Goal: Navigation & Orientation: Find specific page/section

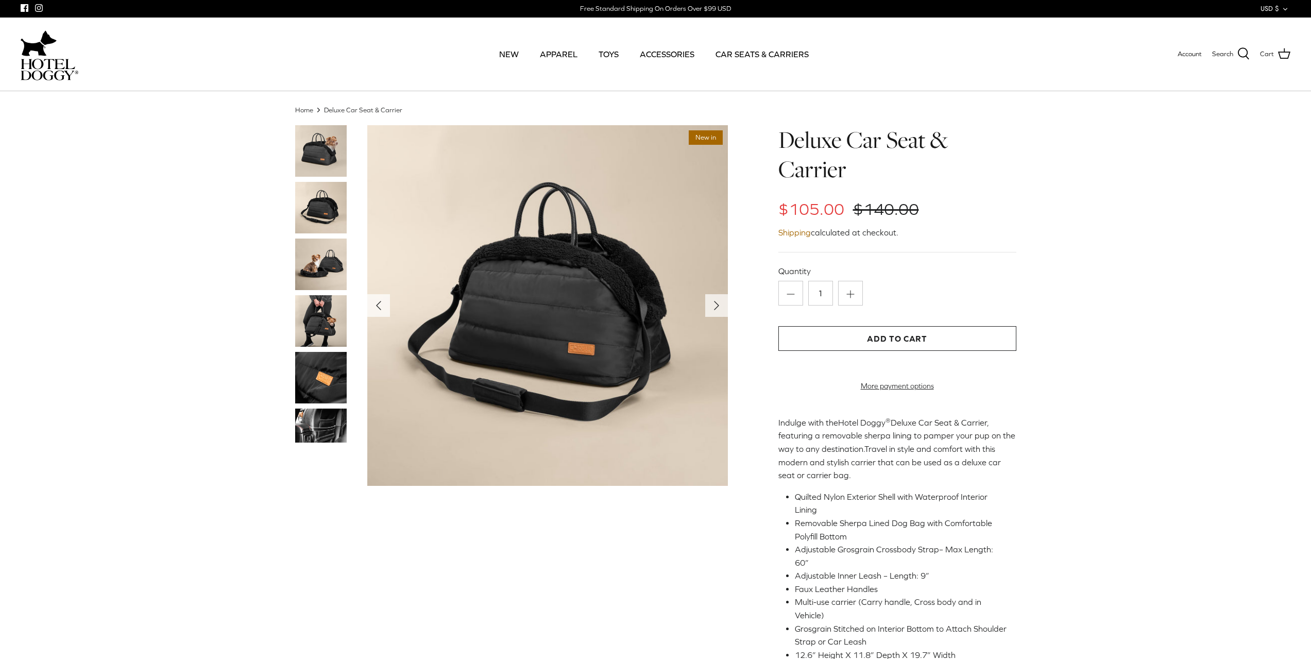
click at [314, 312] on img at bounding box center [321, 321] width 52 height 52
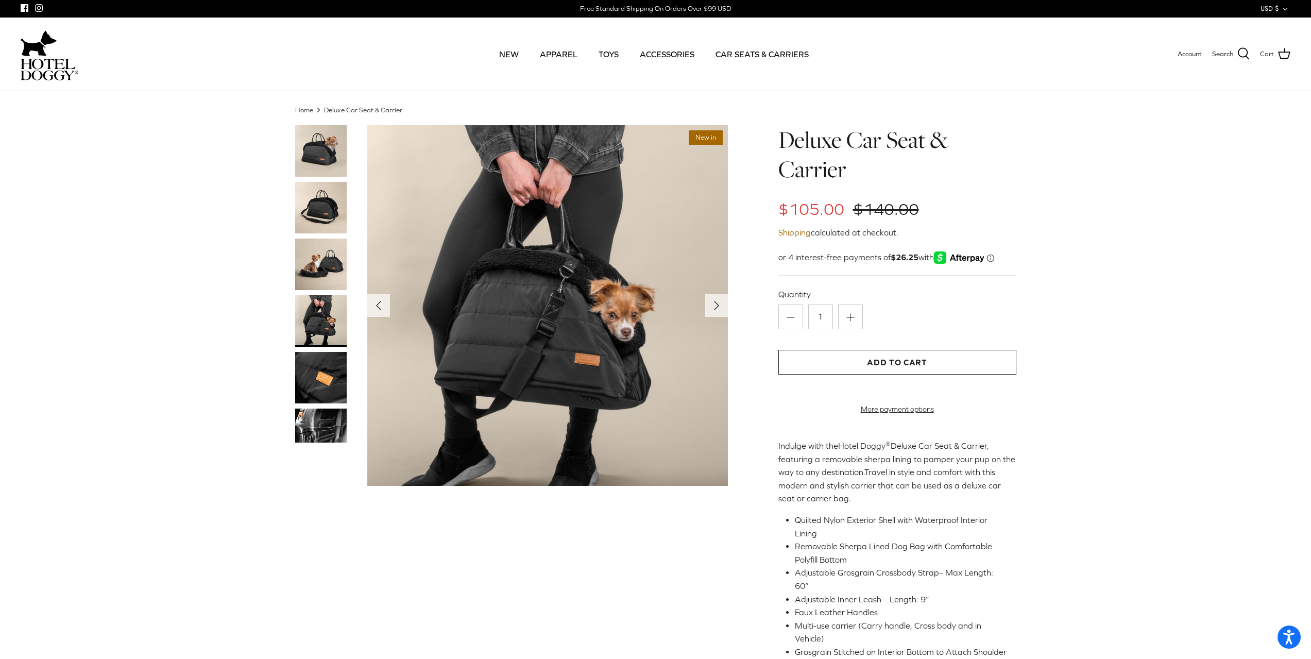
click at [316, 267] on img at bounding box center [321, 264] width 52 height 52
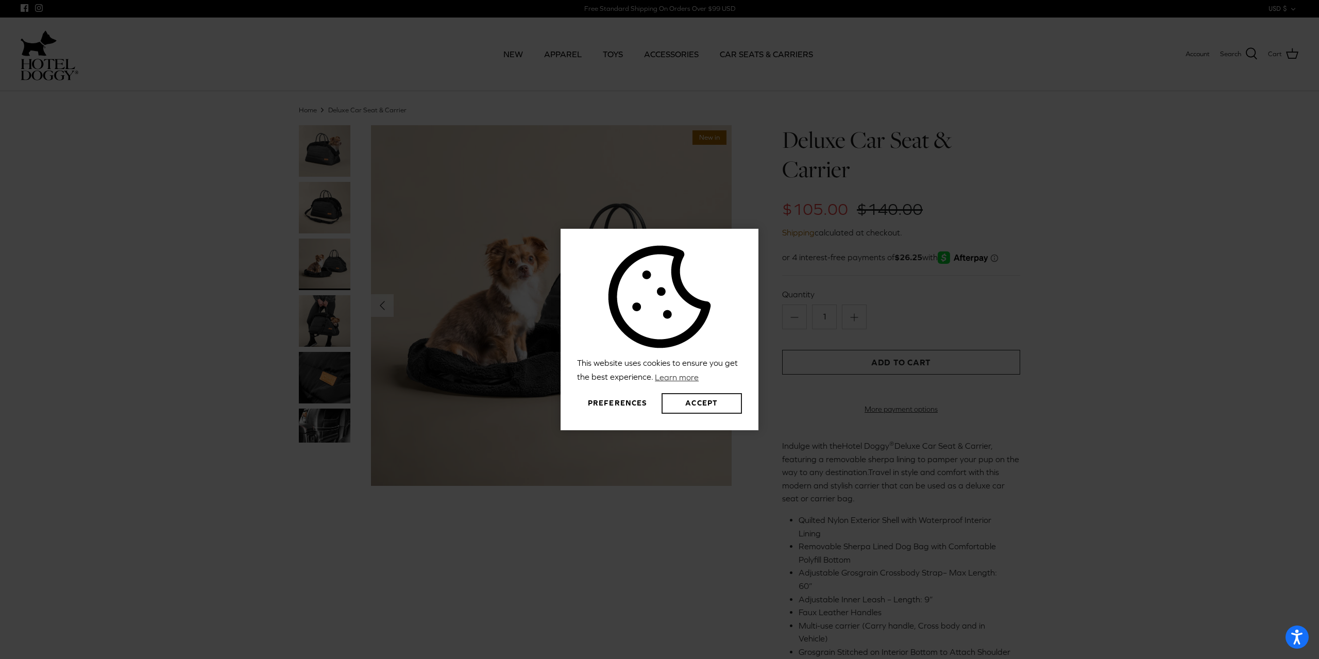
click at [695, 407] on button "Accept" at bounding box center [701, 403] width 80 height 21
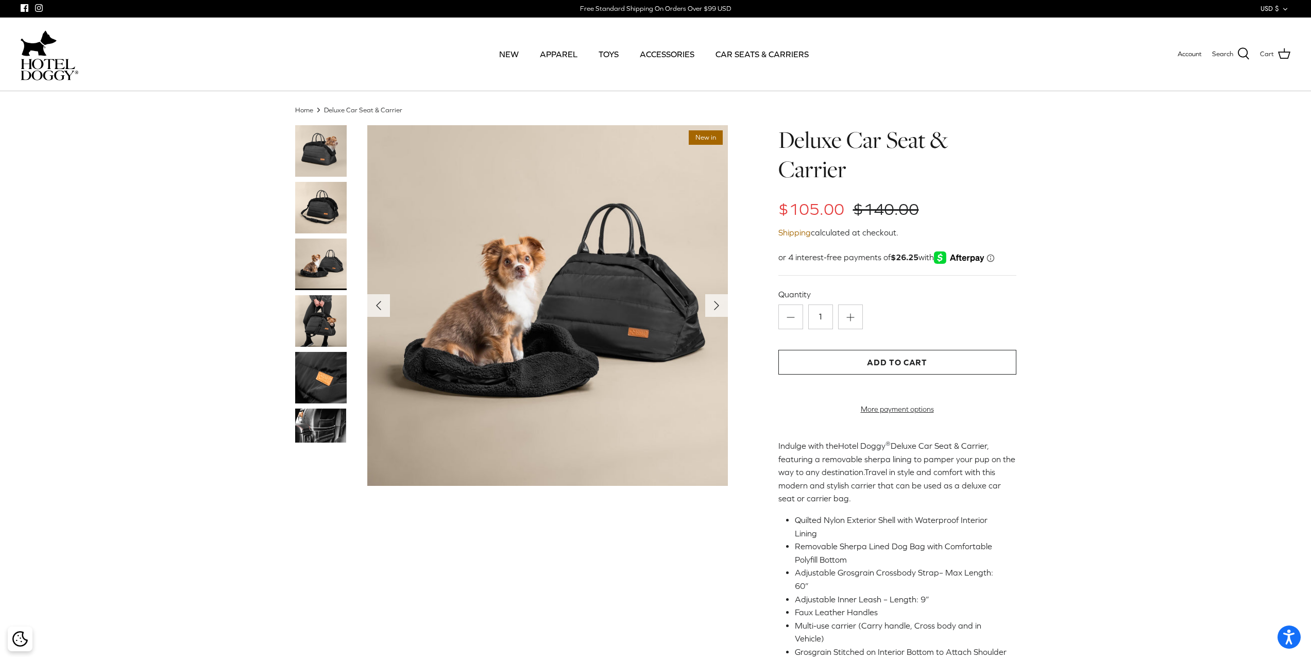
click at [332, 425] on img at bounding box center [321, 425] width 52 height 35
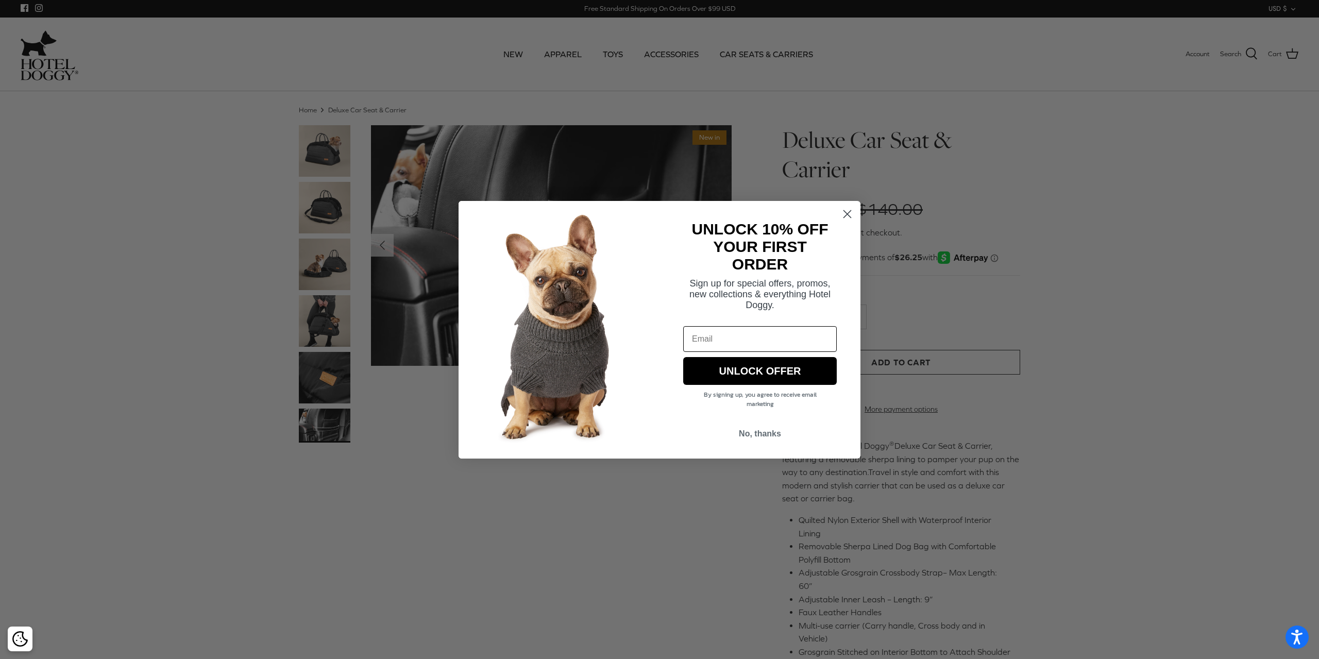
click at [849, 211] on circle "Close dialog" at bounding box center [847, 213] width 17 height 17
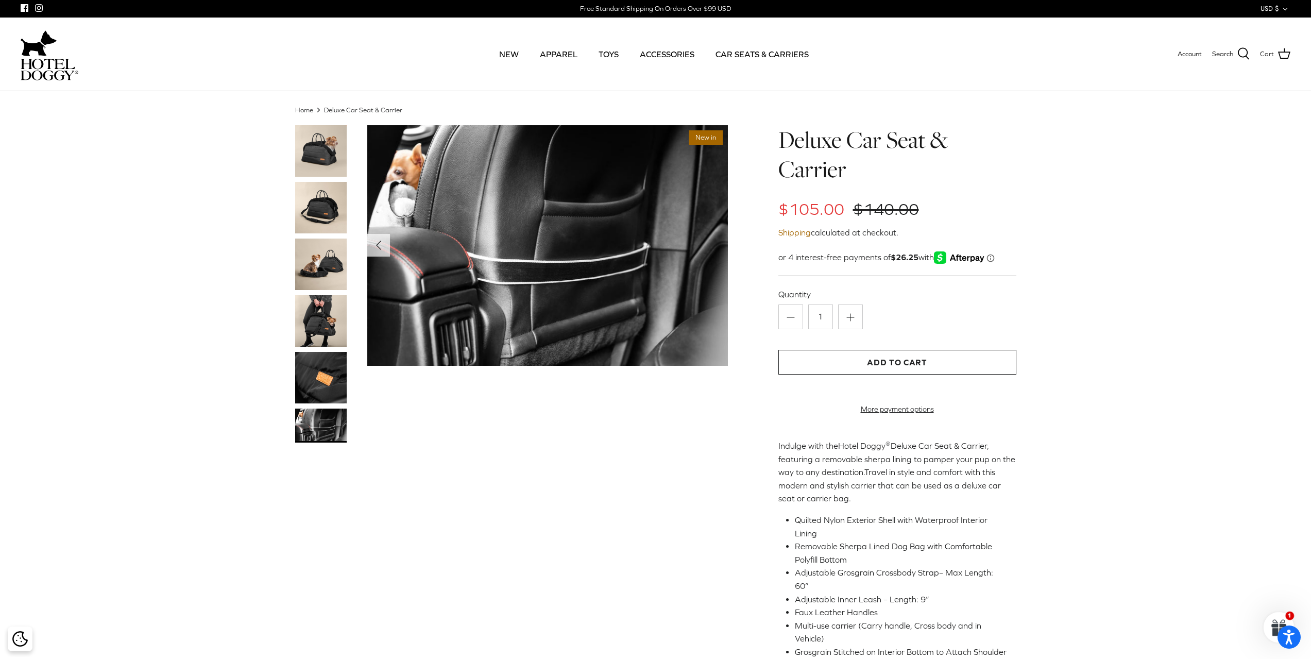
click at [316, 374] on img at bounding box center [321, 378] width 52 height 52
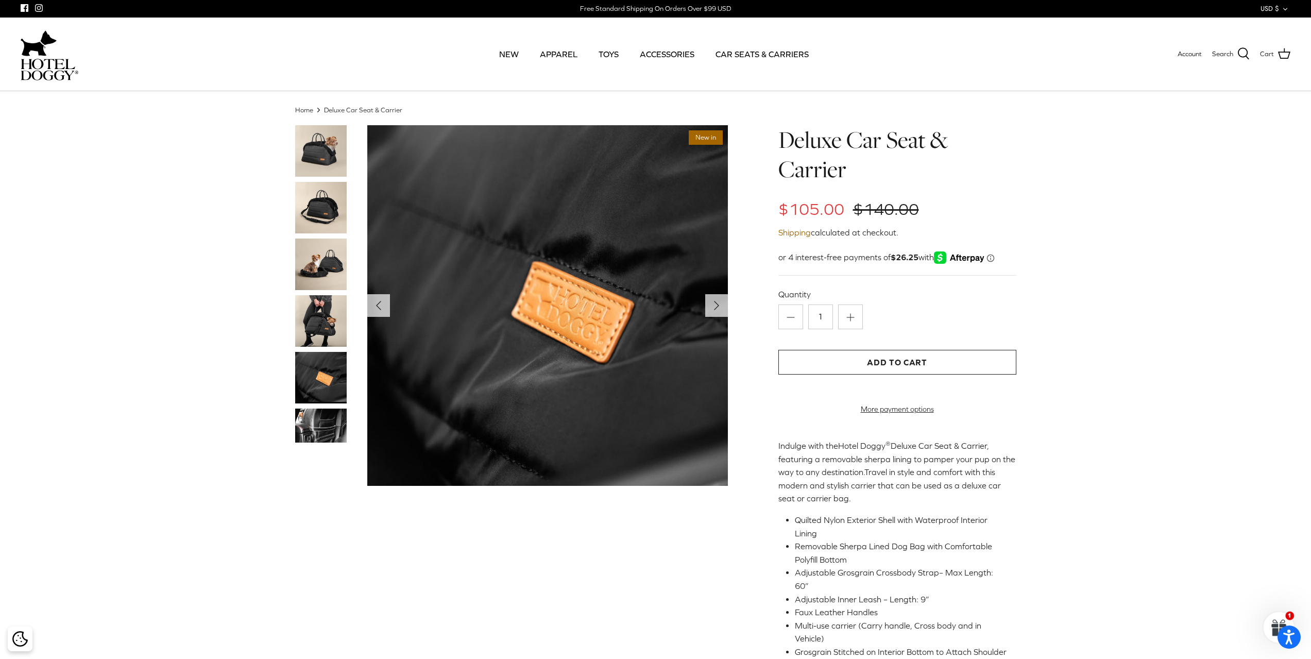
click at [321, 335] on img at bounding box center [321, 321] width 52 height 52
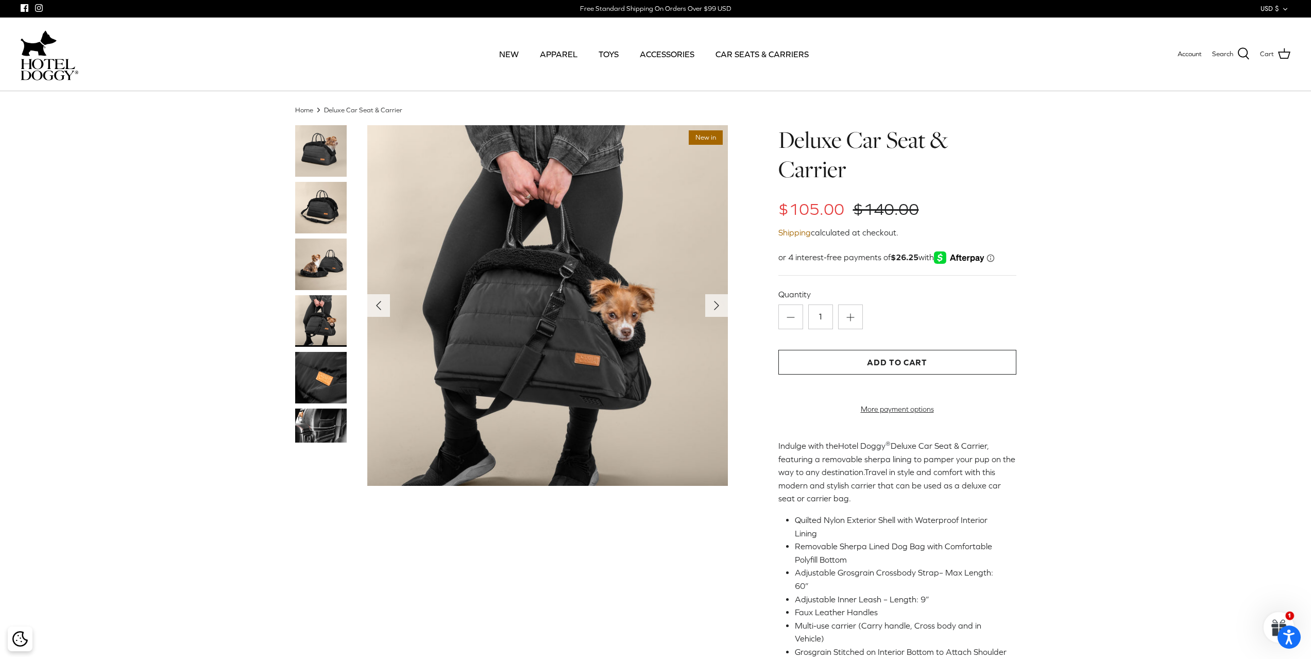
click at [314, 277] on img at bounding box center [321, 264] width 52 height 52
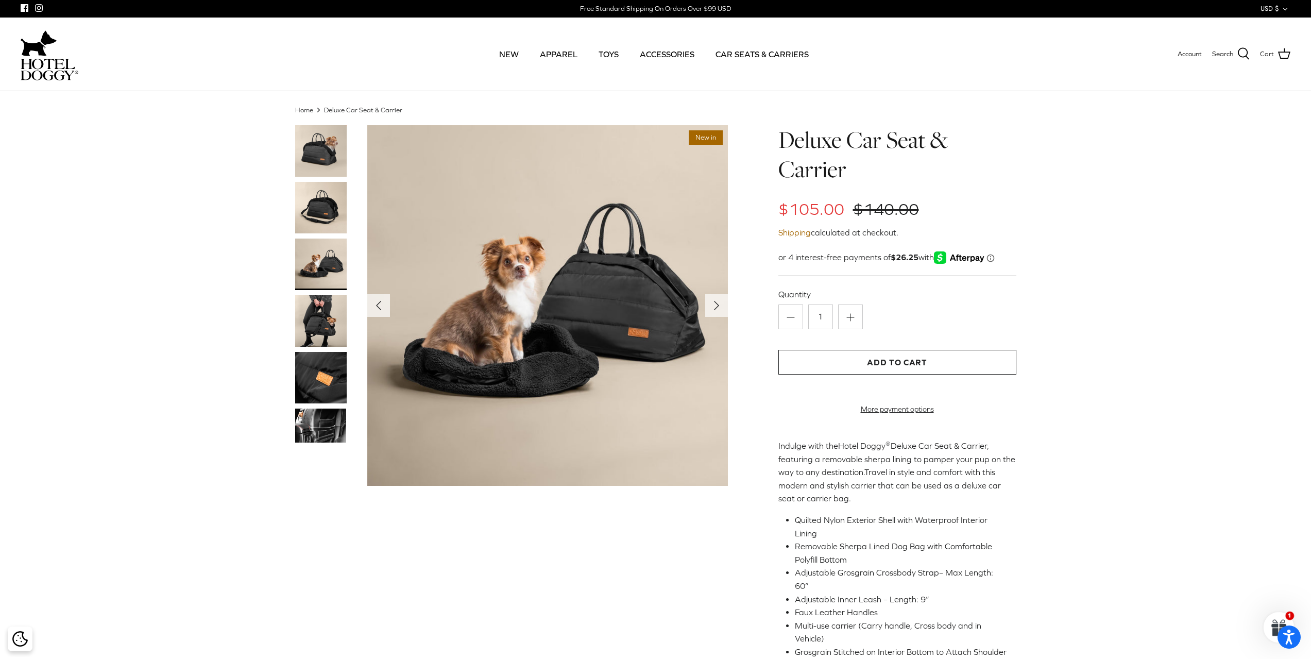
click at [319, 197] on img at bounding box center [321, 208] width 52 height 52
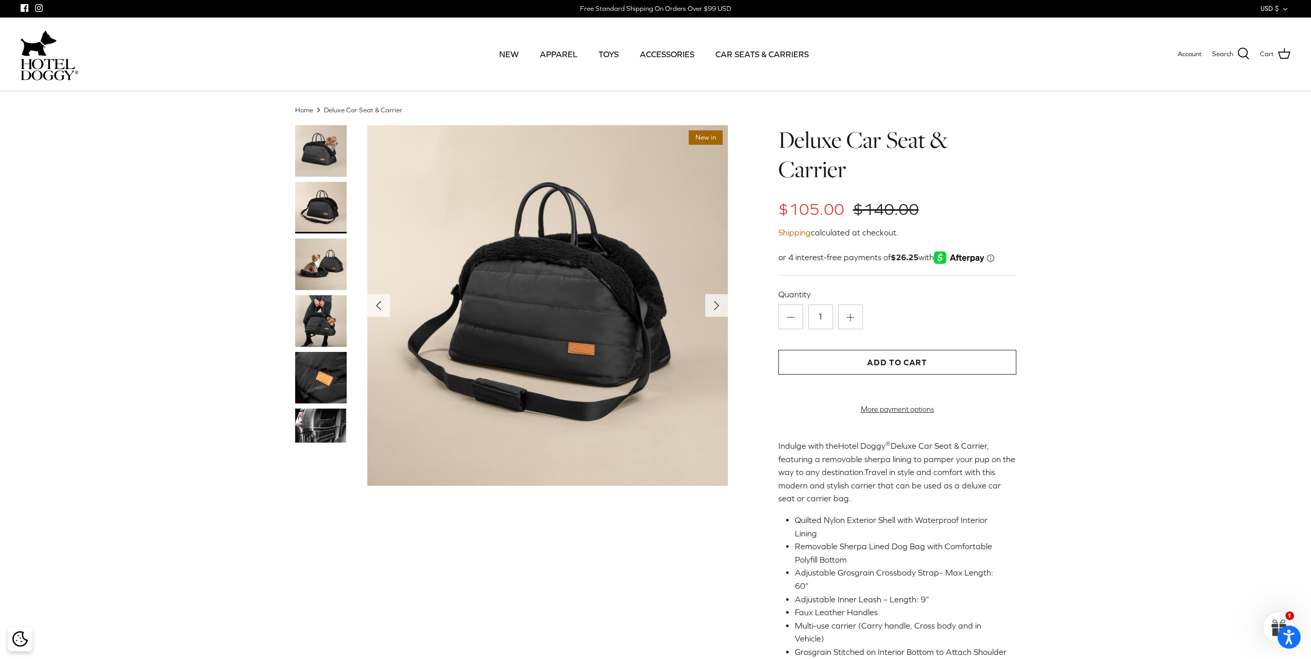
click at [317, 163] on img at bounding box center [321, 151] width 52 height 52
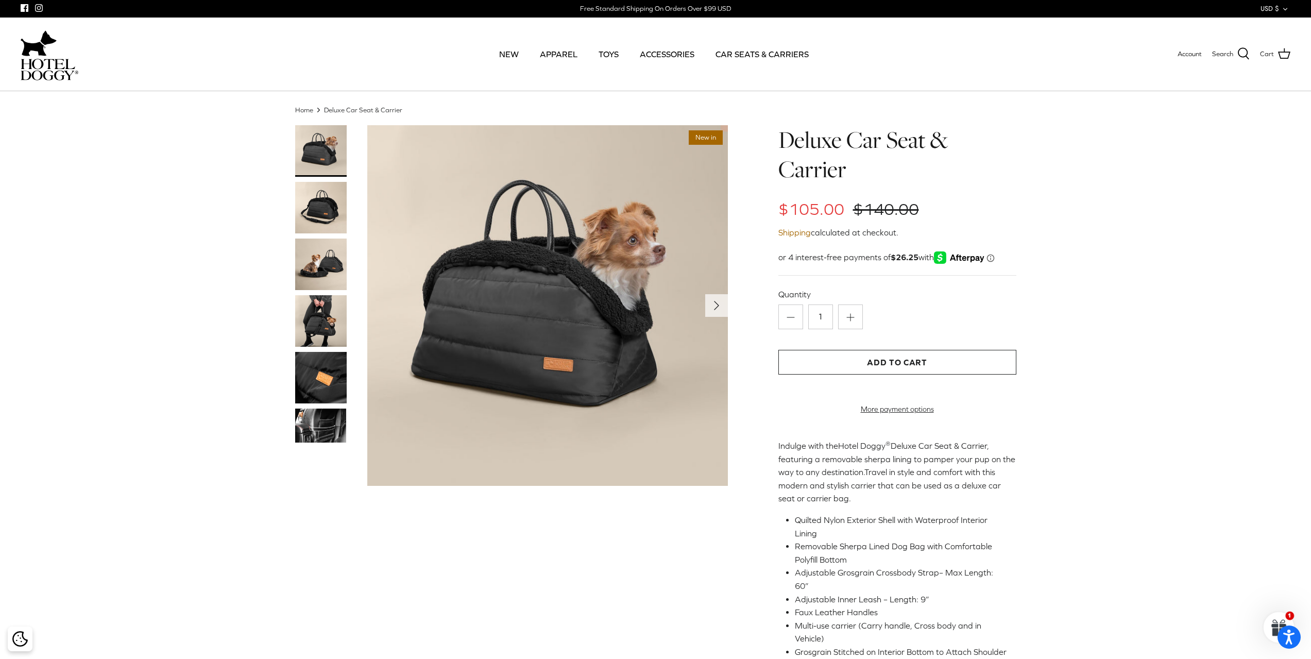
click at [328, 210] on img at bounding box center [321, 208] width 52 height 52
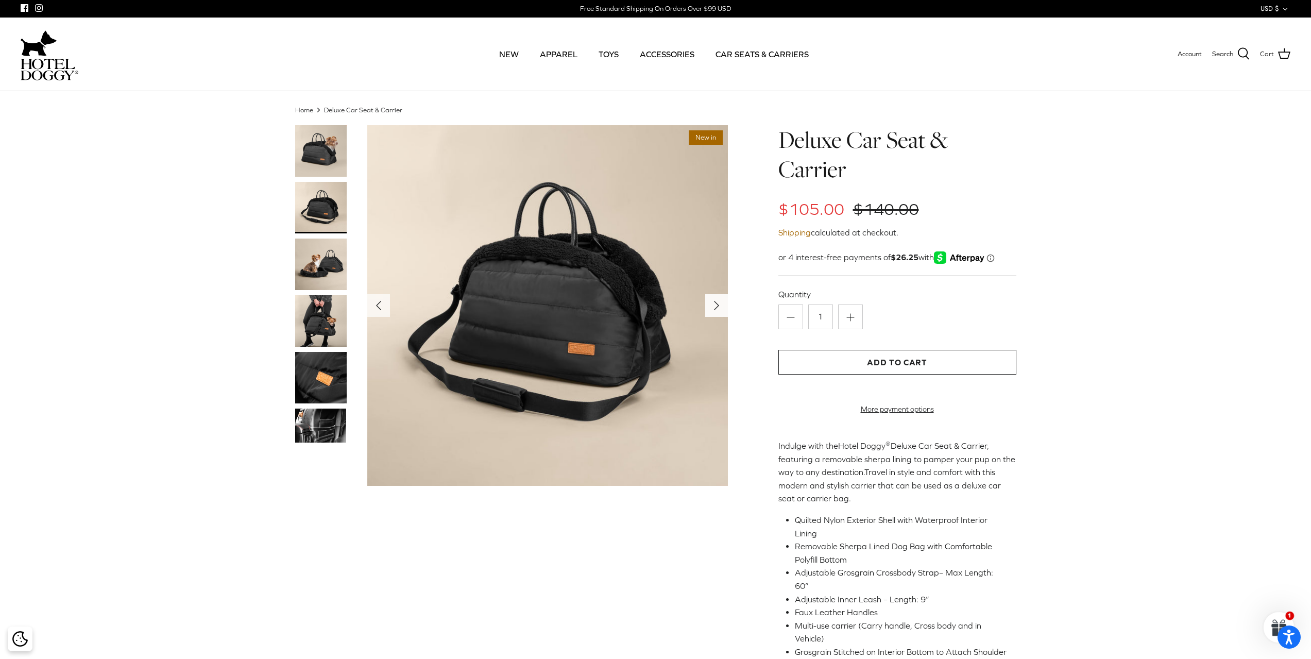
click at [719, 308] on icon "Right" at bounding box center [716, 305] width 16 height 16
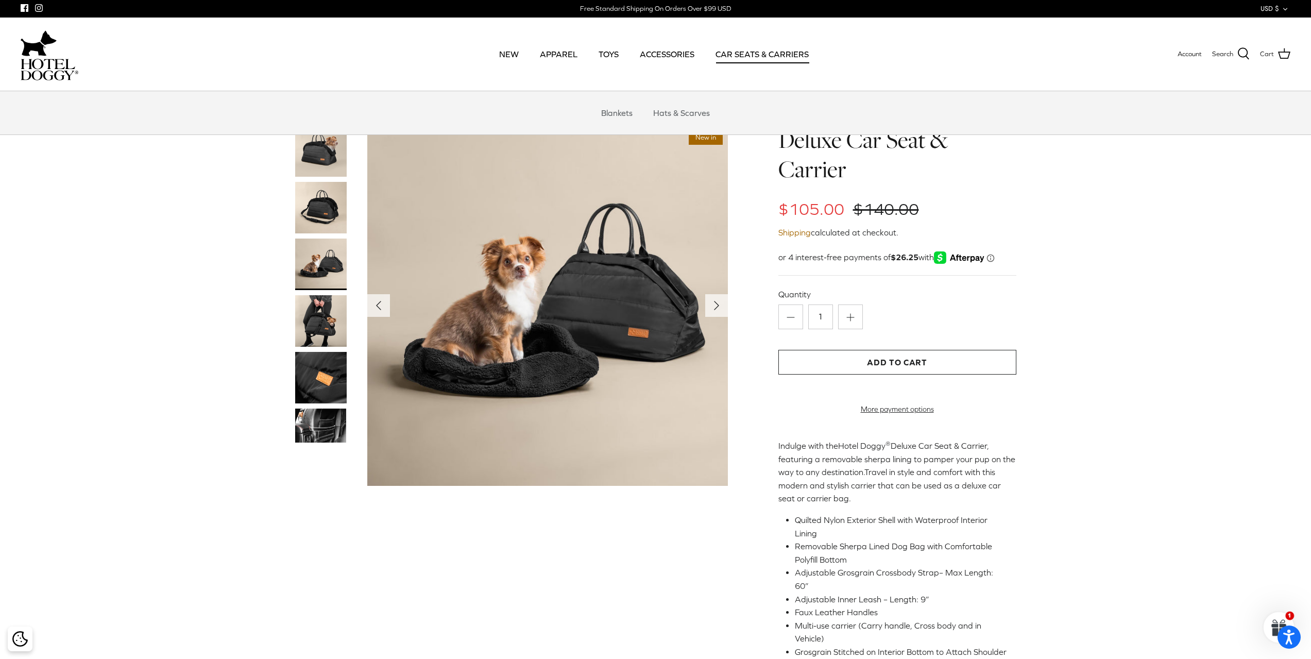
click at [728, 54] on link "CAR SEATS & CARRIERS" at bounding box center [762, 54] width 112 height 35
